Goal: Task Accomplishment & Management: Complete application form

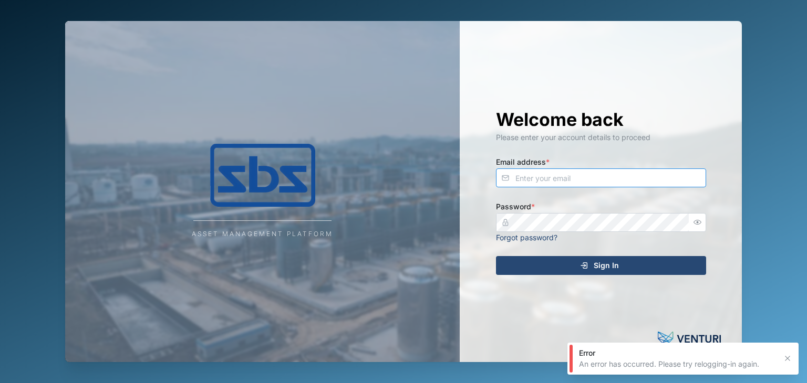
type input "[EMAIL_ADDRESS][DOMAIN_NAME]"
click at [614, 264] on span "Sign In" at bounding box center [605, 266] width 25 height 18
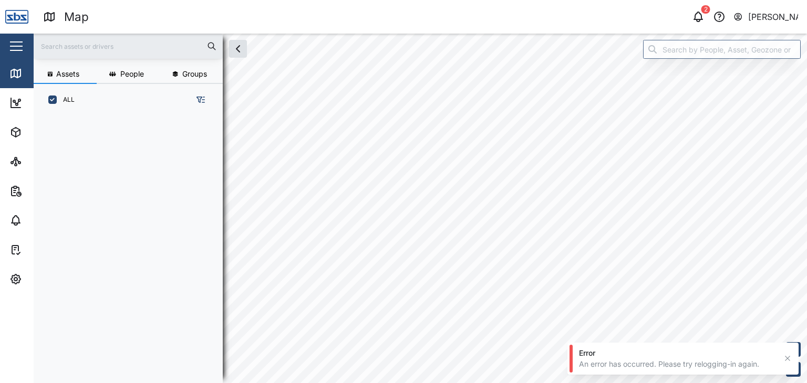
scroll to position [254, 164]
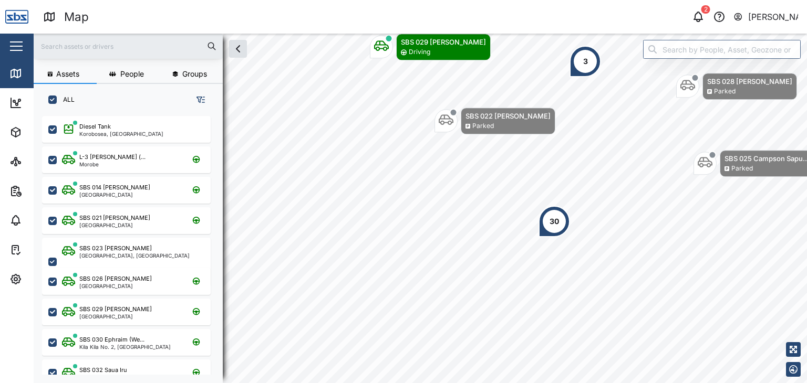
click at [60, 42] on input "text" at bounding box center [128, 46] width 176 height 16
type input "37"
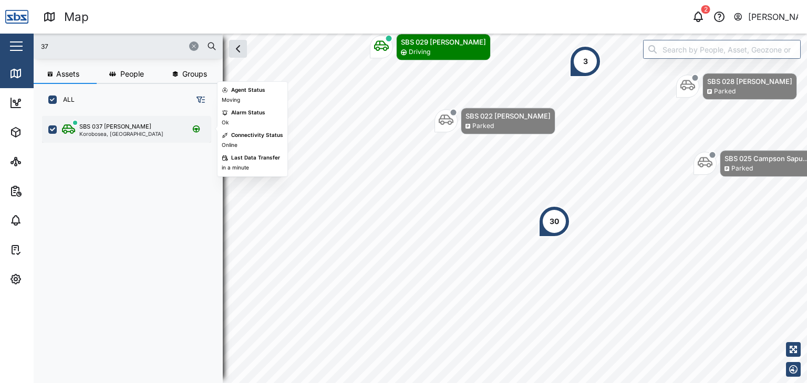
click at [109, 131] on div "Korobosea, [GEOGRAPHIC_DATA]" at bounding box center [121, 133] width 84 height 5
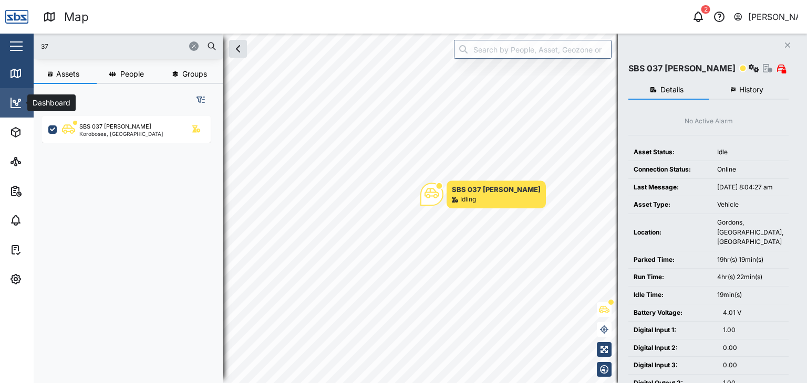
click at [15, 101] on icon at bounding box center [14, 101] width 2 height 2
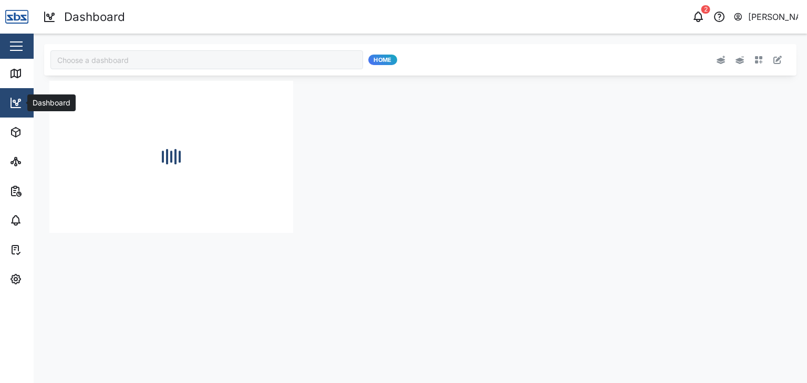
type input "Odometer Update"
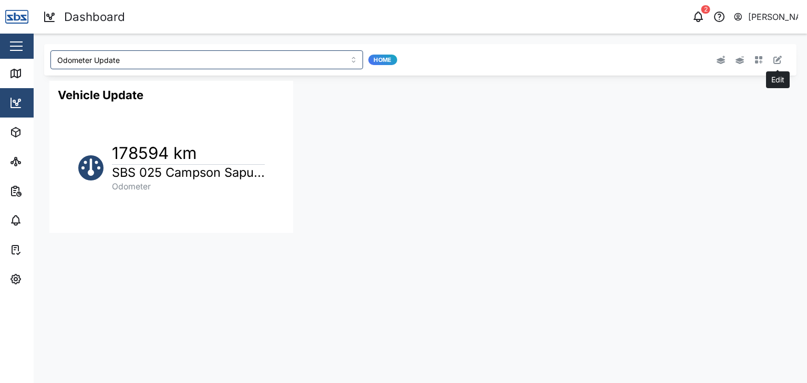
click at [779, 61] on icon "button" at bounding box center [777, 60] width 8 height 8
click at [267, 92] on button "button" at bounding box center [271, 88] width 15 height 15
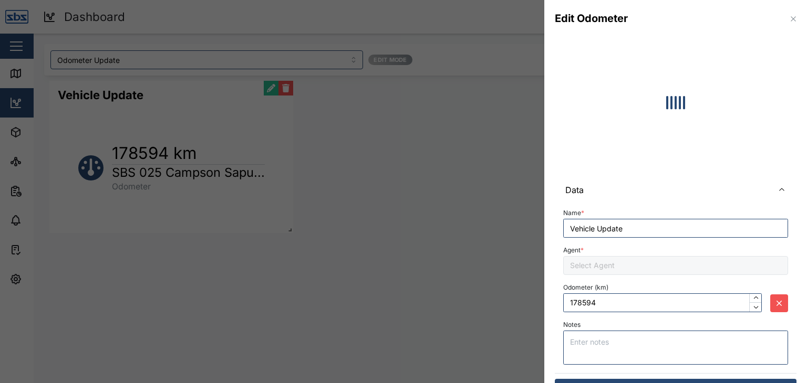
type input "178784"
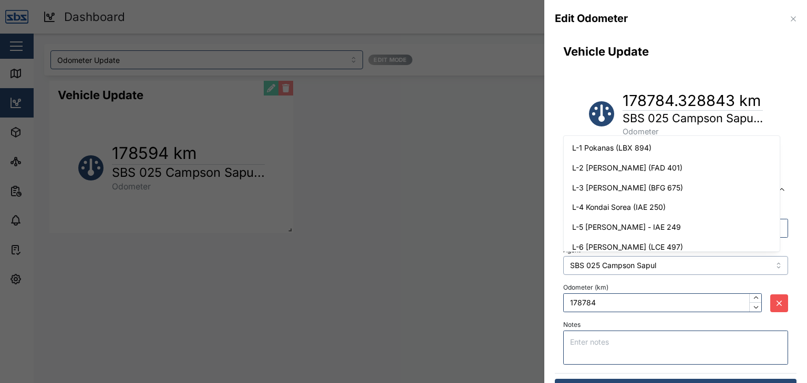
click at [775, 263] on input "SBS 025 Campson Sapul" at bounding box center [675, 265] width 225 height 19
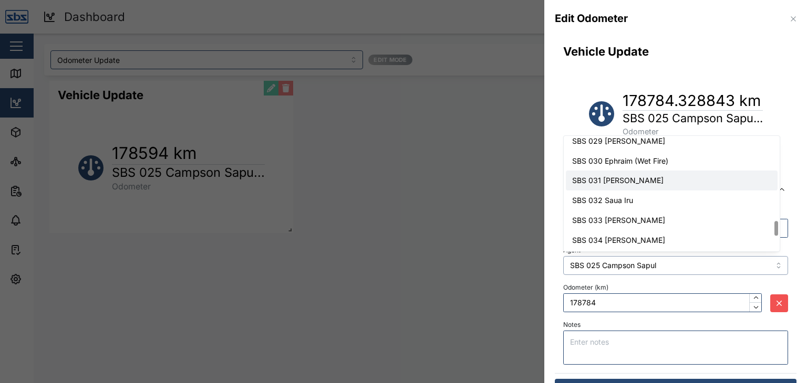
type input "SBS 031 [PERSON_NAME]"
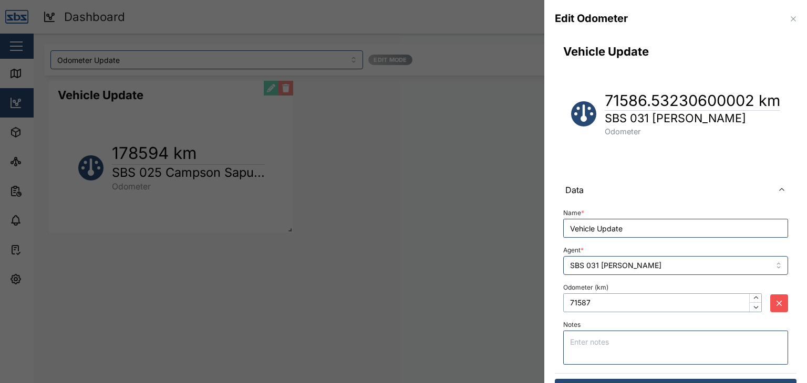
click at [655, 299] on input "71587" at bounding box center [662, 303] width 198 height 19
drag, startPoint x: 603, startPoint y: 302, endPoint x: 556, endPoint y: 296, distance: 47.7
click at [556, 296] on div "Name * Vehicle Update Agent * SBS 031 [PERSON_NAME] (km) 71587 Notes" at bounding box center [675, 288] width 242 height 170
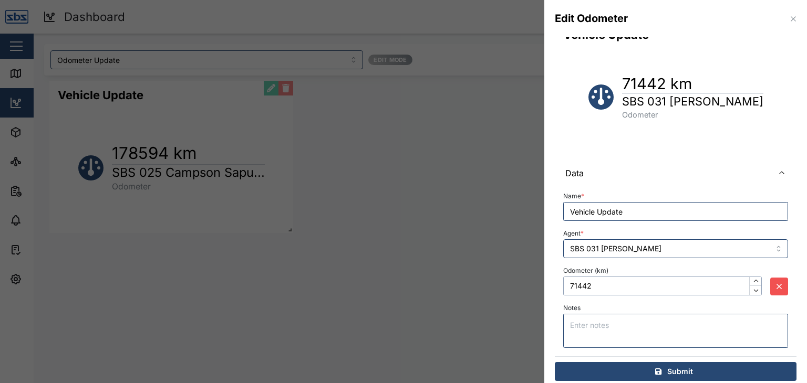
scroll to position [25, 0]
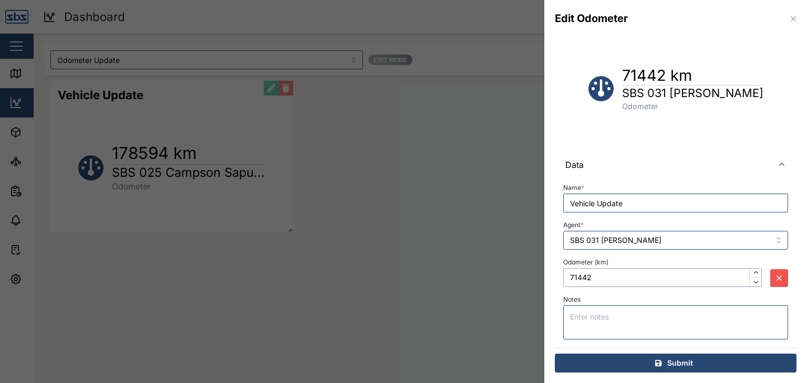
type input "71442"
click at [695, 365] on div "Submit" at bounding box center [673, 363] width 225 height 18
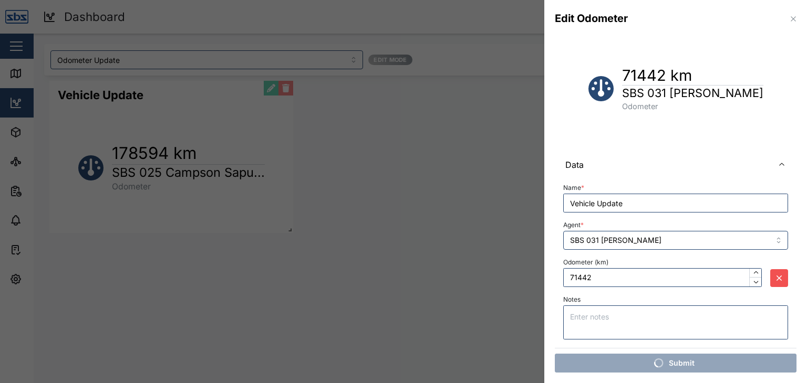
scroll to position [0, 0]
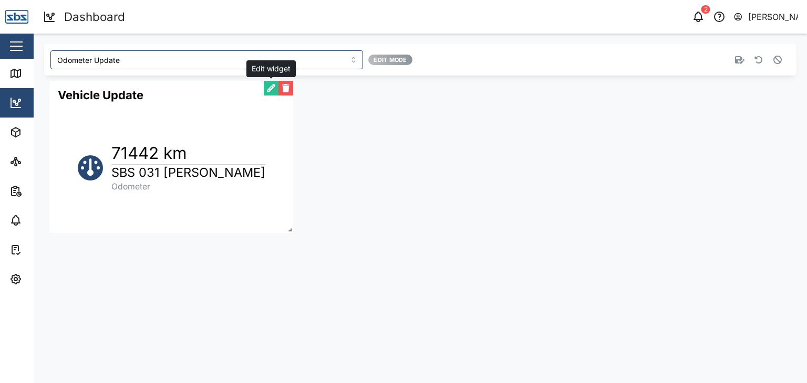
click at [270, 89] on button "button" at bounding box center [271, 88] width 15 height 15
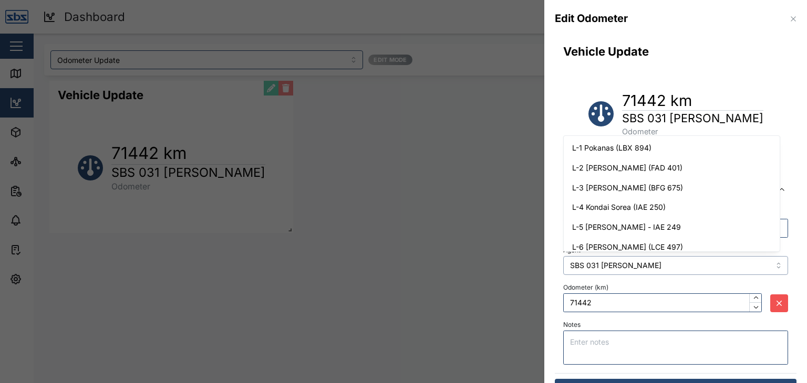
click at [760, 266] on input "SBS 031 [PERSON_NAME]" at bounding box center [675, 265] width 225 height 19
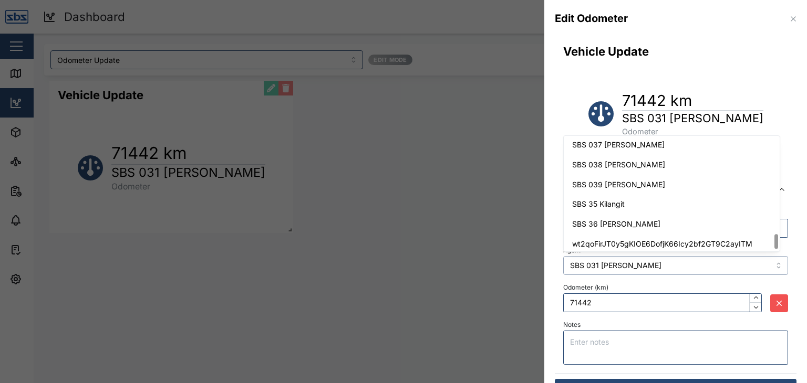
scroll to position [779, 0]
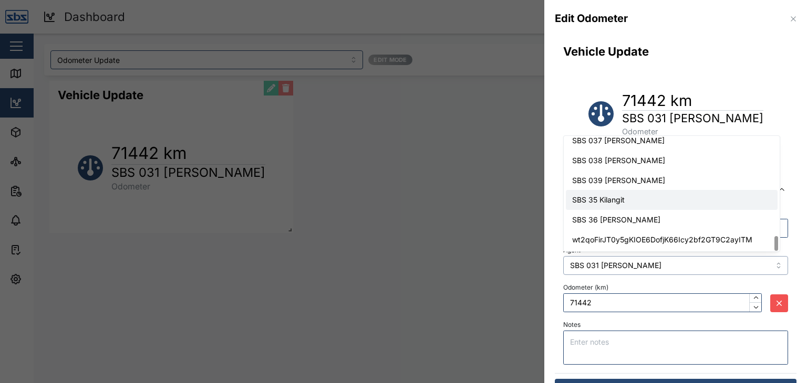
type input "SBS 35 Kilangit"
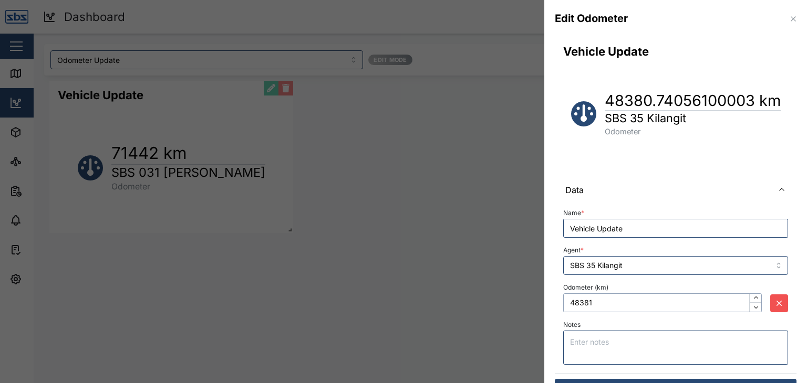
drag, startPoint x: 592, startPoint y: 305, endPoint x: 569, endPoint y: 303, distance: 23.7
click at [569, 303] on input "48381" at bounding box center [662, 303] width 198 height 19
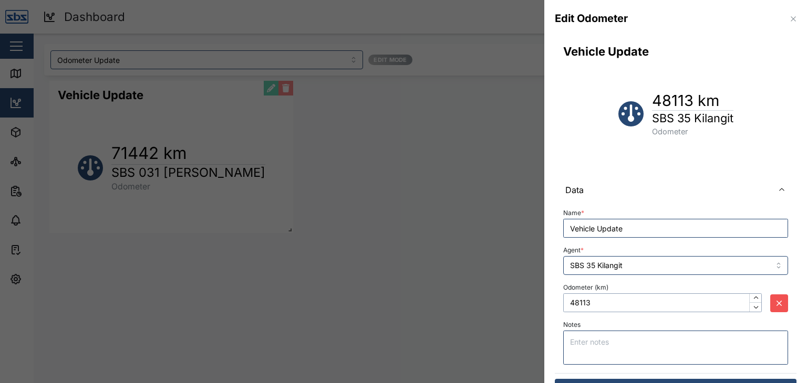
scroll to position [25, 0]
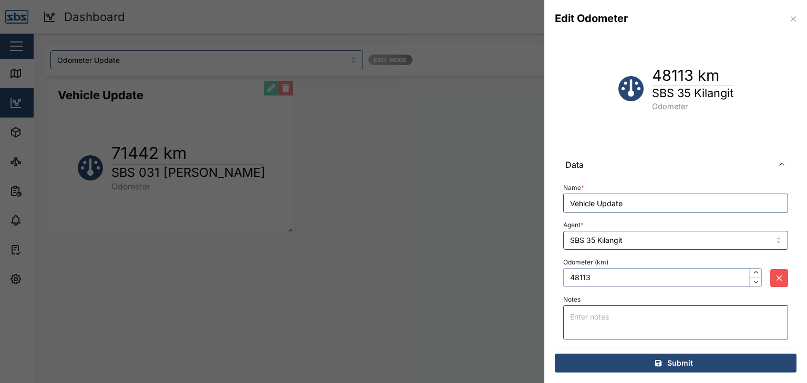
type input "48113"
click at [667, 370] on span "Submit" at bounding box center [680, 363] width 26 height 18
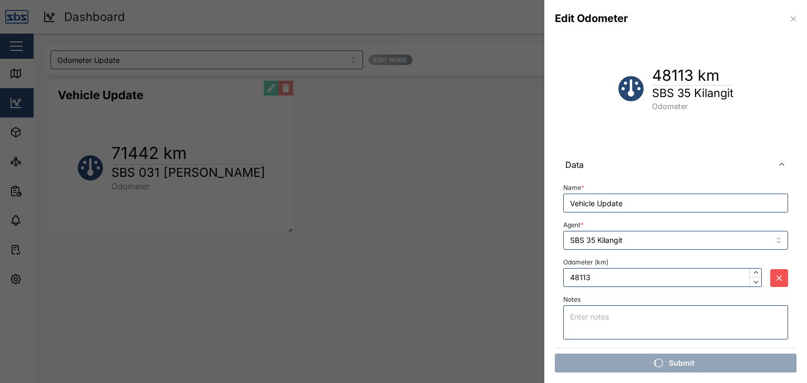
scroll to position [0, 0]
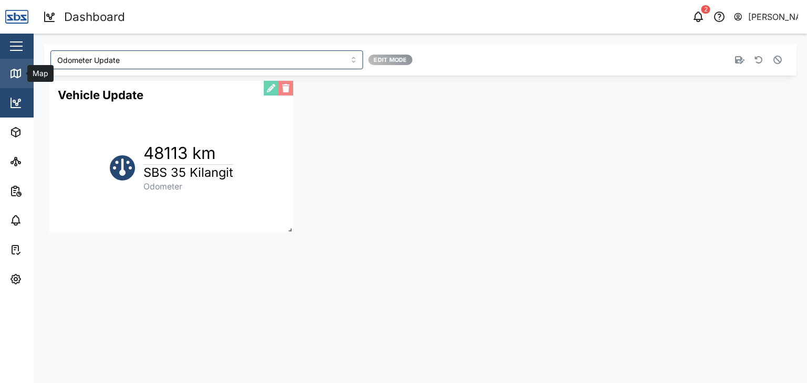
click at [18, 78] on icon at bounding box center [15, 73] width 13 height 13
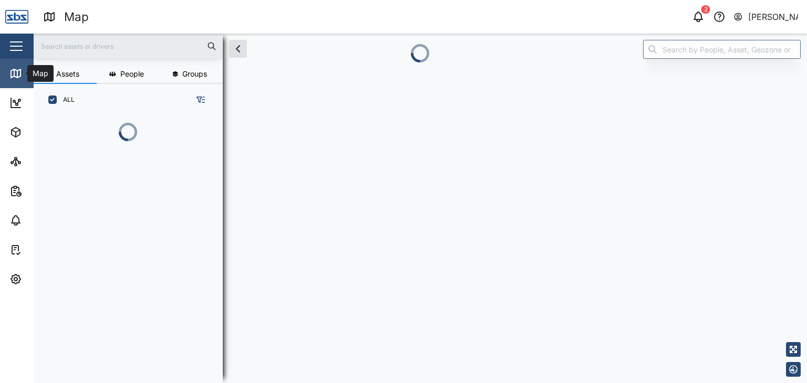
scroll to position [8, 8]
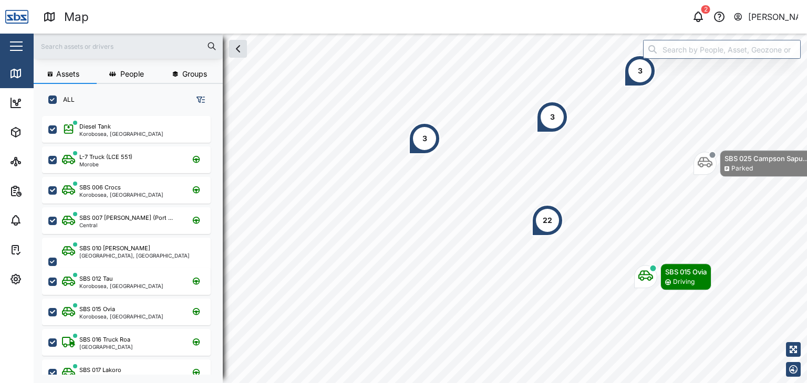
click at [66, 47] on input "text" at bounding box center [128, 46] width 176 height 16
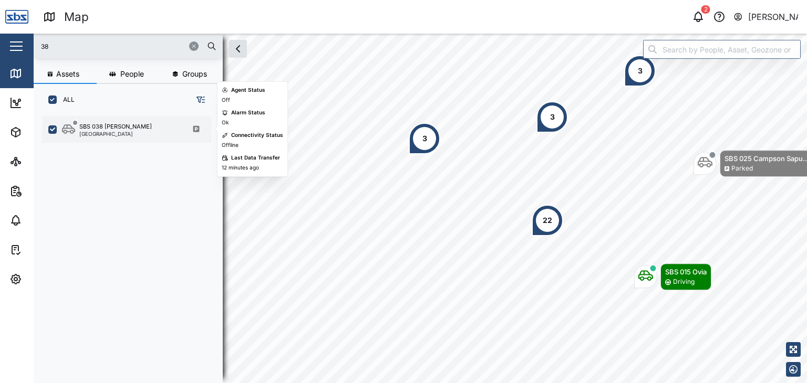
click at [107, 138] on div "SBS 038 [PERSON_NAME] [GEOGRAPHIC_DATA]" at bounding box center [126, 129] width 169 height 27
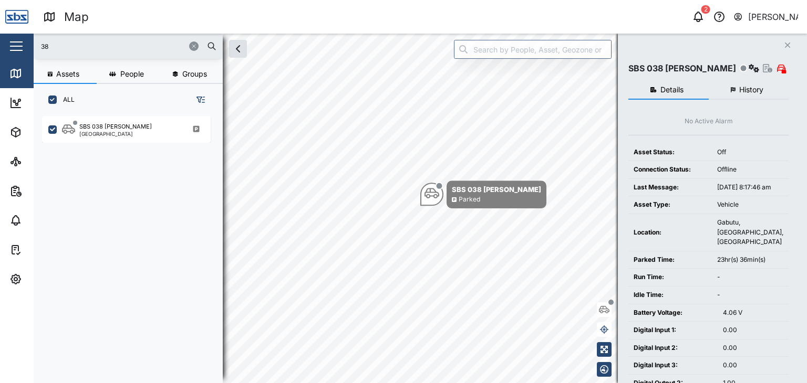
drag, startPoint x: 57, startPoint y: 49, endPoint x: 15, endPoint y: 38, distance: 43.8
click at [15, 38] on div "Map 2 [PERSON_NAME] Close Map Dashboard Assets ATS Camera Generator Personnel T…" at bounding box center [403, 191] width 807 height 383
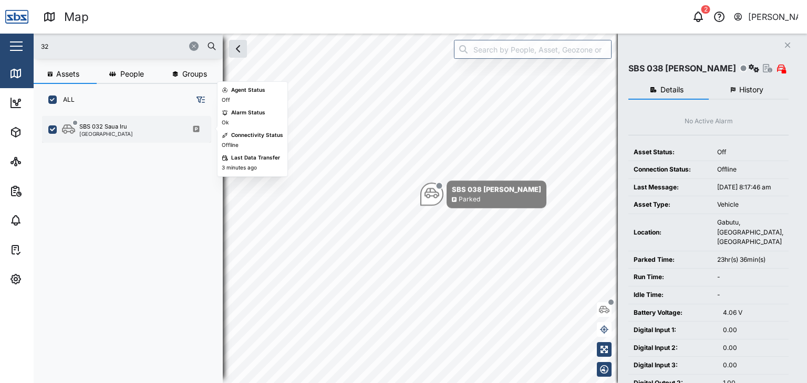
click at [112, 130] on div "SBS 032 Saua Iru" at bounding box center [103, 126] width 48 height 9
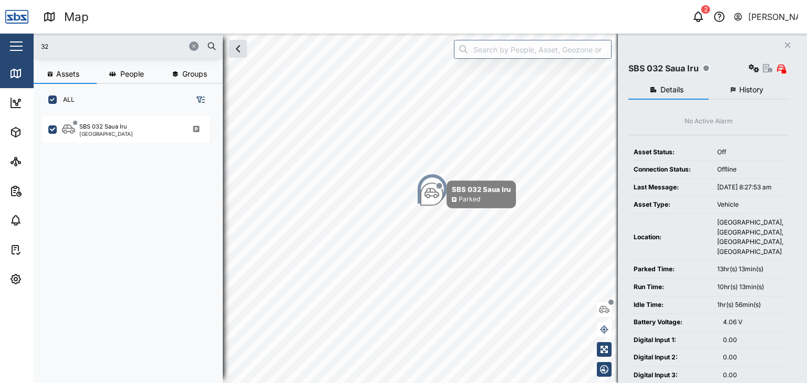
drag, startPoint x: 72, startPoint y: 45, endPoint x: 25, endPoint y: 28, distance: 50.3
click at [25, 28] on div "Map 2 [PERSON_NAME] Close Map Dashboard Assets ATS Camera Generator Personnel T…" at bounding box center [403, 191] width 807 height 383
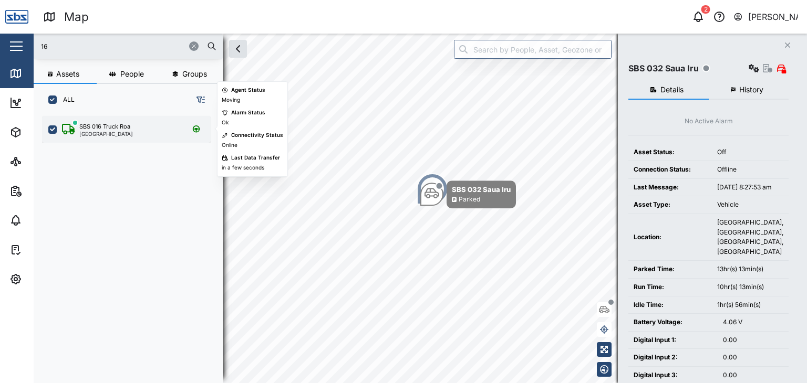
click at [122, 136] on div "[GEOGRAPHIC_DATA]" at bounding box center [106, 133] width 54 height 5
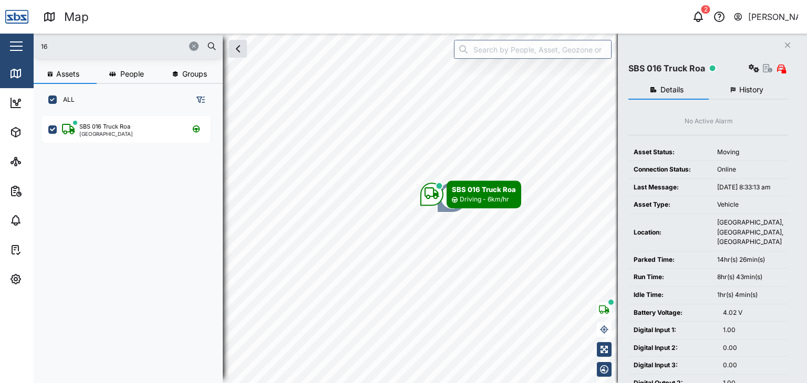
drag, startPoint x: 69, startPoint y: 49, endPoint x: 44, endPoint y: 43, distance: 26.0
click at [44, 43] on input "16" at bounding box center [128, 46] width 176 height 16
drag, startPoint x: 59, startPoint y: 55, endPoint x: 40, endPoint y: 41, distance: 23.3
click at [40, 41] on div "16" at bounding box center [128, 46] width 189 height 25
drag, startPoint x: 53, startPoint y: 45, endPoint x: 27, endPoint y: 40, distance: 25.6
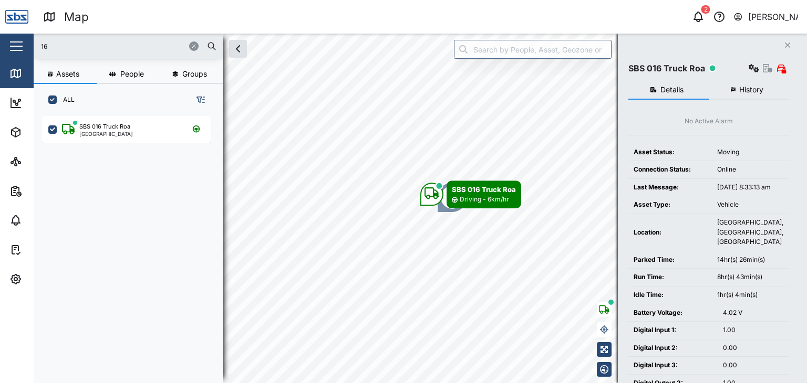
click at [27, 40] on div "Map 2 [PERSON_NAME] Close Map Dashboard Assets ATS Camera Generator Personnel T…" at bounding box center [403, 191] width 807 height 383
type input "13"
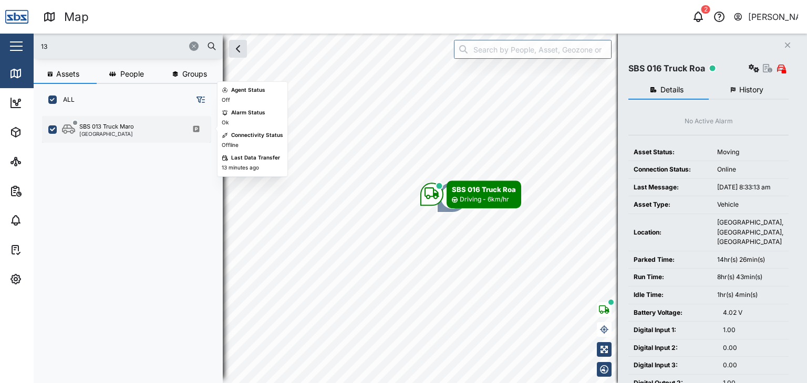
click at [90, 131] on div "[GEOGRAPHIC_DATA]" at bounding box center [106, 133] width 55 height 5
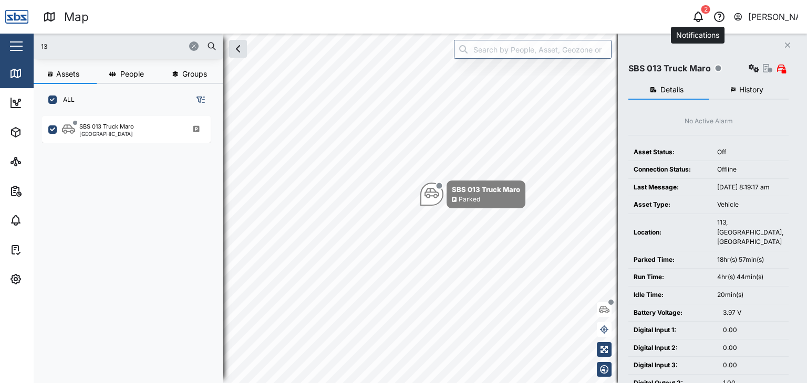
click at [699, 17] on icon "button" at bounding box center [698, 17] width 13 height 13
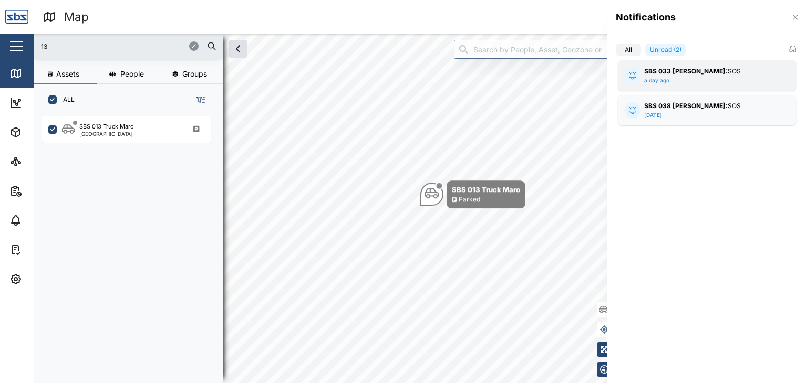
click at [710, 76] on div "SBS 033 [PERSON_NAME]: SOS a day ago" at bounding box center [707, 76] width 126 height 18
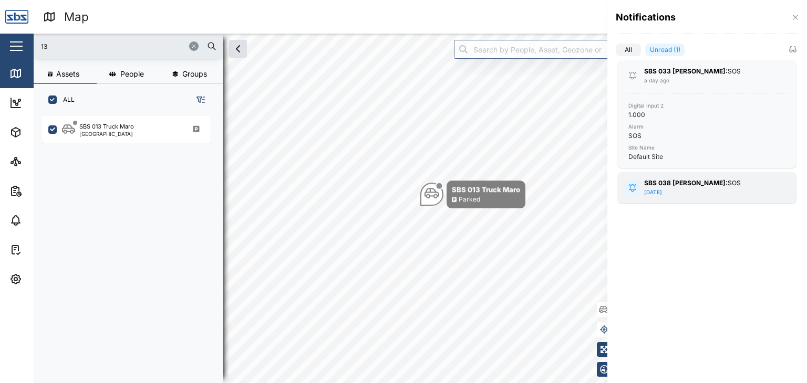
click at [691, 191] on div "SBS 038 [PERSON_NAME]: SOS [DATE]" at bounding box center [707, 188] width 126 height 18
click at [16, 250] on div at bounding box center [403, 191] width 807 height 383
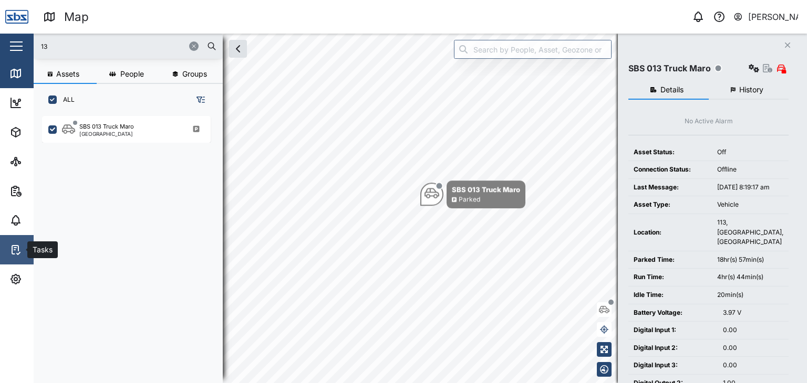
click at [16, 250] on icon at bounding box center [15, 250] width 13 height 13
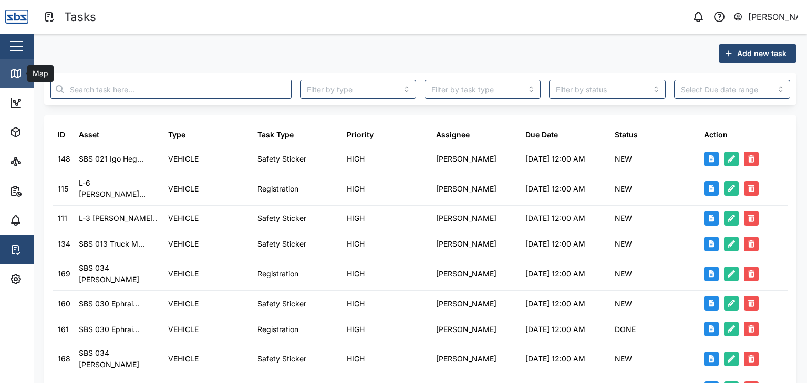
click at [16, 68] on icon at bounding box center [15, 73] width 13 height 13
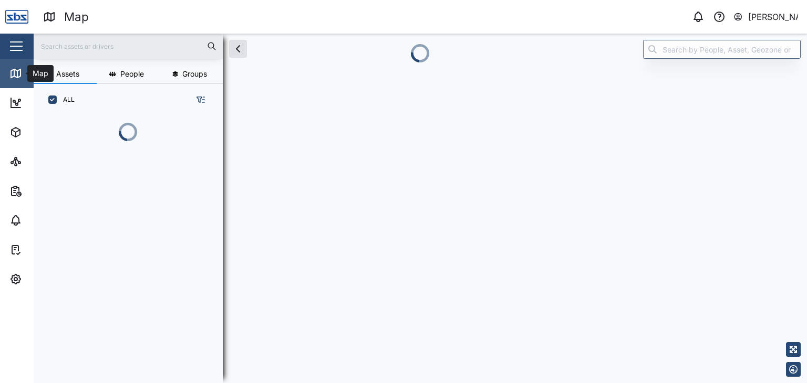
scroll to position [209, 164]
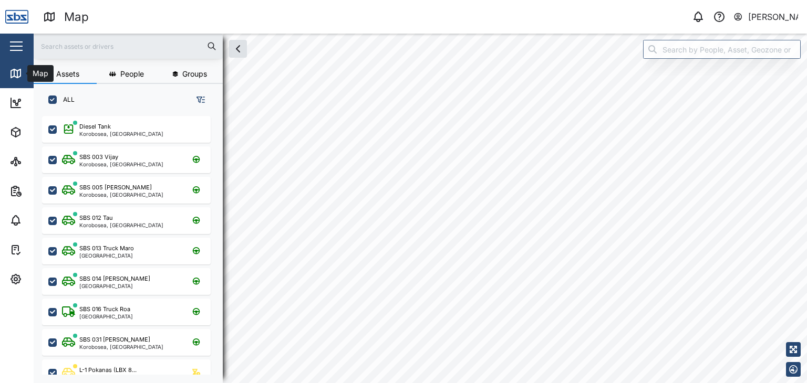
scroll to position [254, 164]
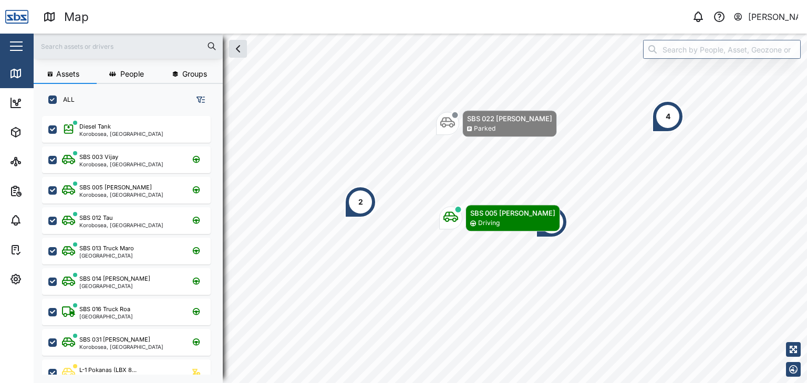
click at [80, 42] on input "text" at bounding box center [128, 46] width 176 height 16
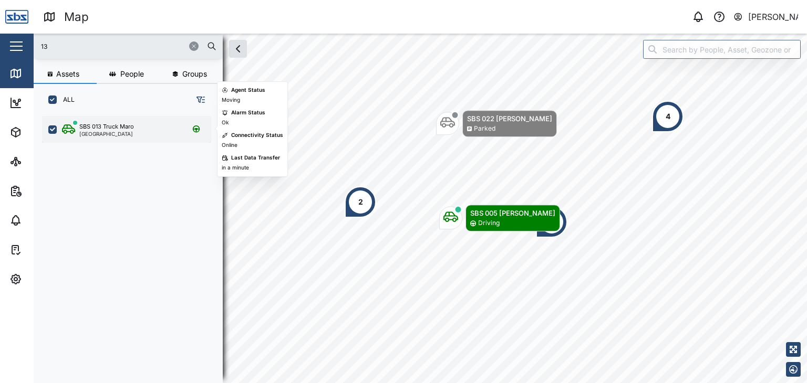
click at [105, 131] on div "[GEOGRAPHIC_DATA]" at bounding box center [106, 133] width 55 height 5
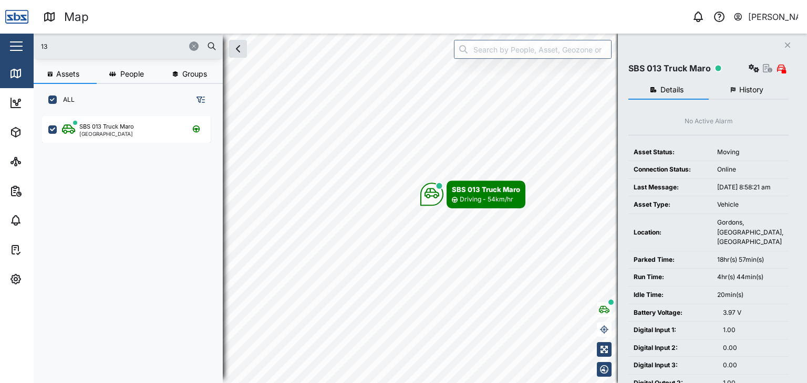
drag, startPoint x: 67, startPoint y: 51, endPoint x: 19, endPoint y: 39, distance: 48.8
click at [19, 39] on div "Map 0 [PERSON_NAME] Close Map Dashboard Assets ATS Camera Generator Personnel T…" at bounding box center [403, 191] width 807 height 383
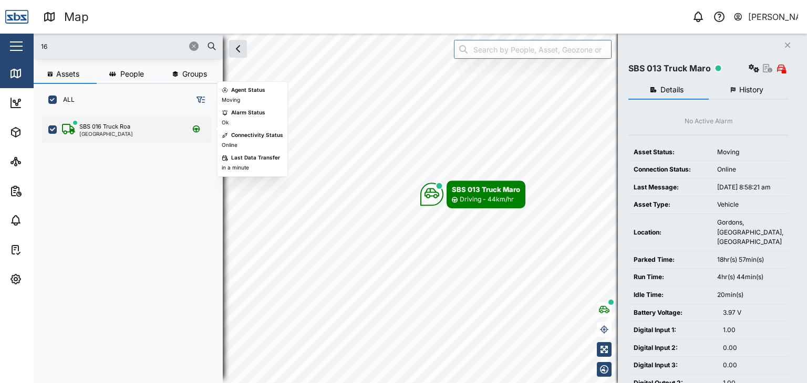
click at [94, 133] on div "[GEOGRAPHIC_DATA]" at bounding box center [106, 133] width 54 height 5
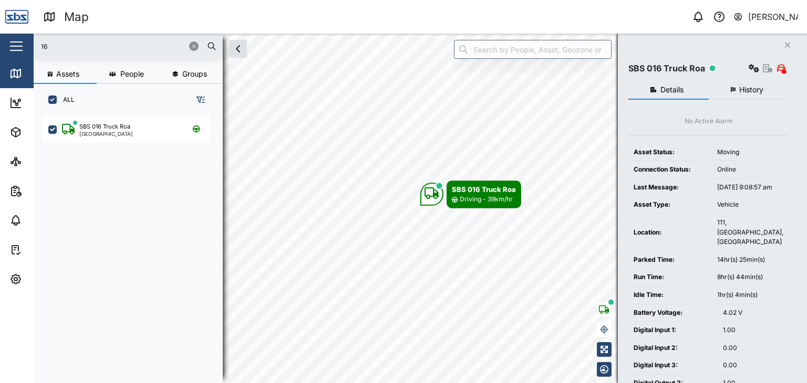
drag, startPoint x: 37, startPoint y: 49, endPoint x: 8, endPoint y: 50, distance: 28.4
click at [8, 50] on div "Map 0 [PERSON_NAME] Close Map Dashboard Assets ATS Camera Generator Personnel T…" at bounding box center [403, 191] width 807 height 383
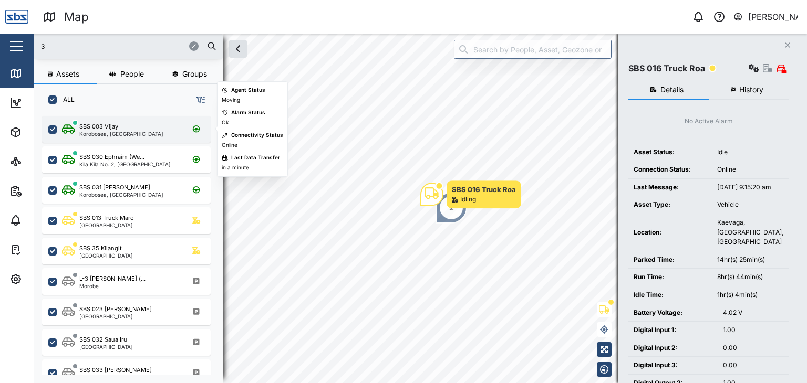
click at [101, 133] on div "Korobosea, [GEOGRAPHIC_DATA]" at bounding box center [121, 133] width 84 height 5
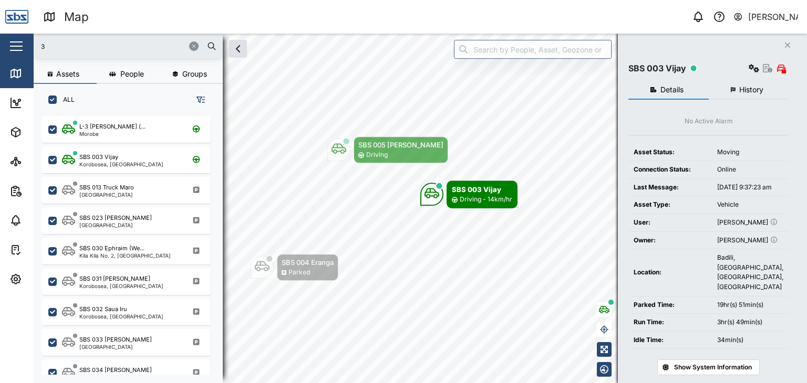
click at [64, 52] on input "3" at bounding box center [128, 46] width 176 height 16
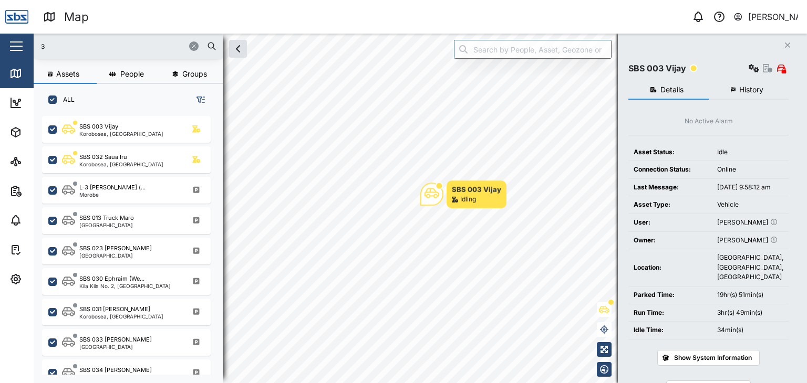
drag, startPoint x: 58, startPoint y: 43, endPoint x: 6, endPoint y: 37, distance: 52.2
click at [6, 37] on div "Map 0 [PERSON_NAME] Close Map Dashboard Assets ATS Camera Generator Personnel T…" at bounding box center [403, 191] width 807 height 383
type input "32"
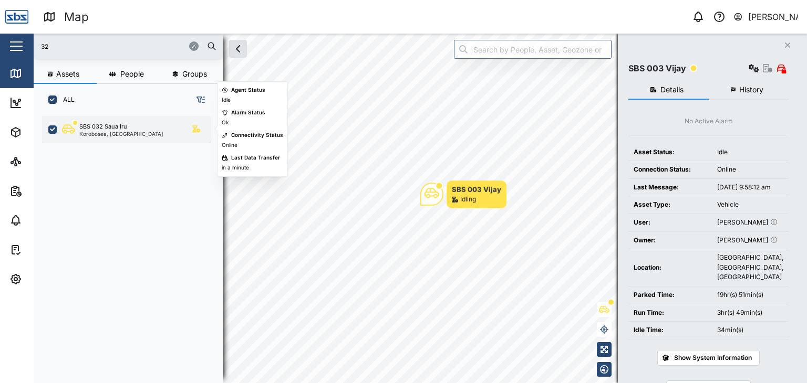
click at [111, 137] on div "SBS 032 Saua Iru Korobosea, [GEOGRAPHIC_DATA]" at bounding box center [126, 129] width 169 height 27
